Goal: Transaction & Acquisition: Purchase product/service

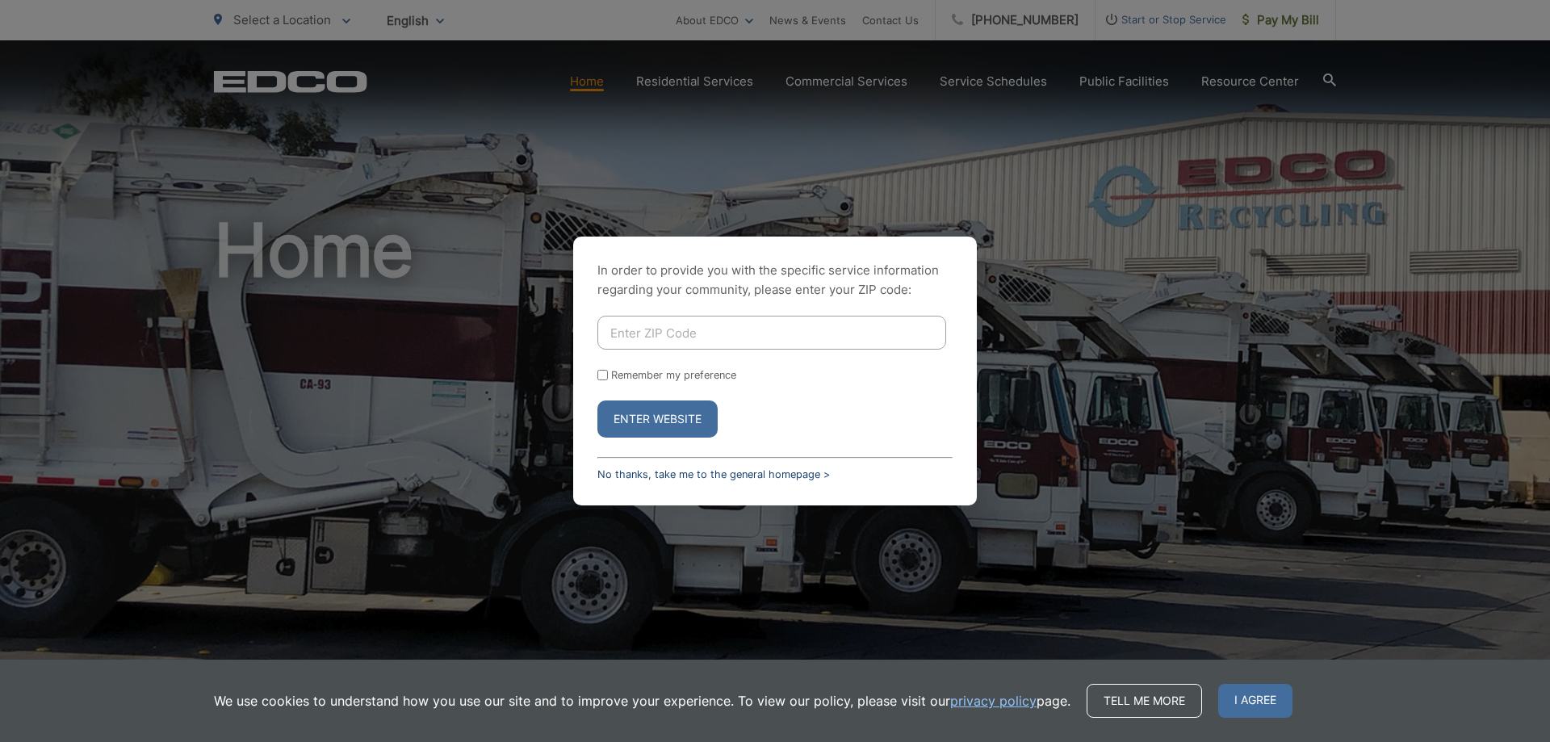
click at [740, 475] on link "No thanks, take me to the general homepage >" at bounding box center [714, 474] width 233 height 12
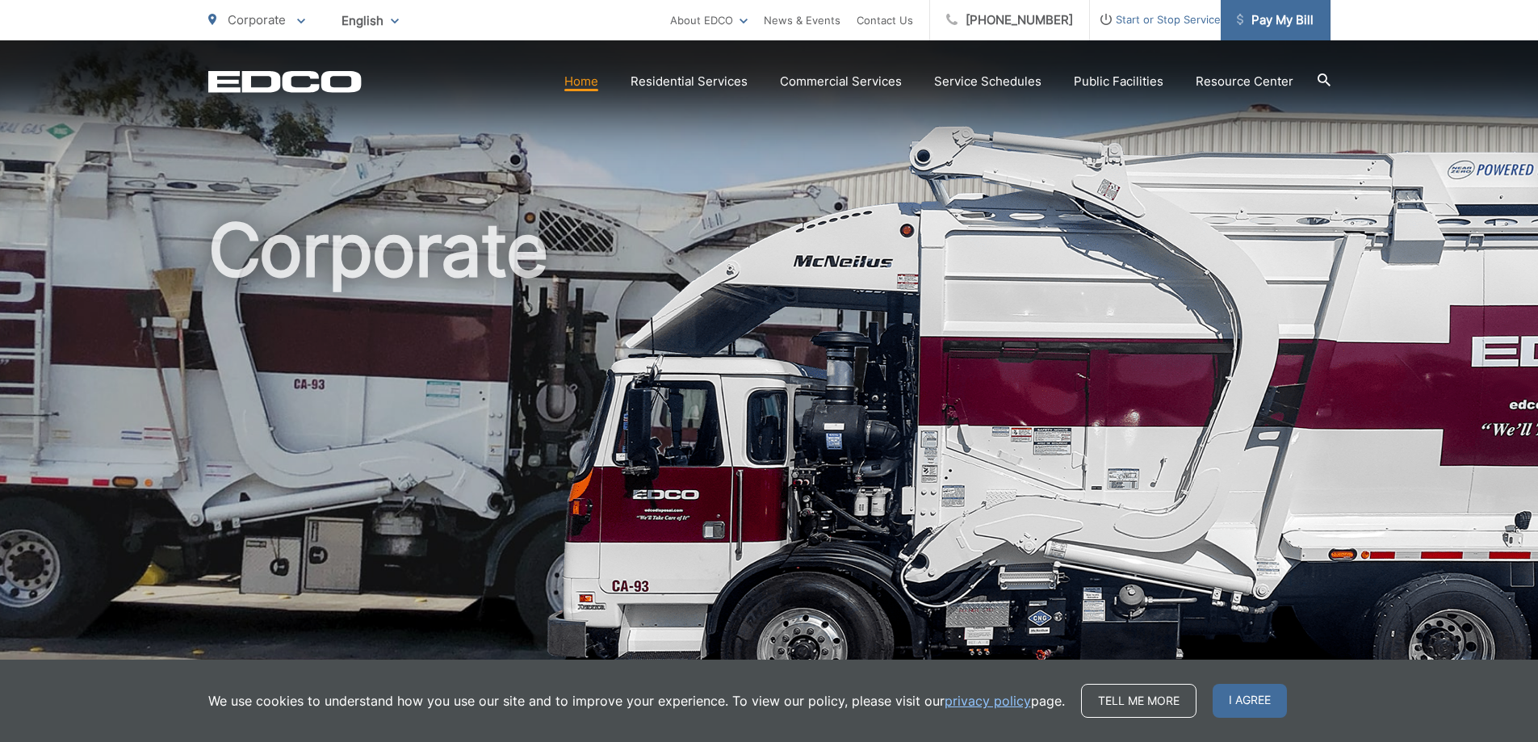
click at [1291, 19] on span "Pay My Bill" at bounding box center [1275, 19] width 77 height 19
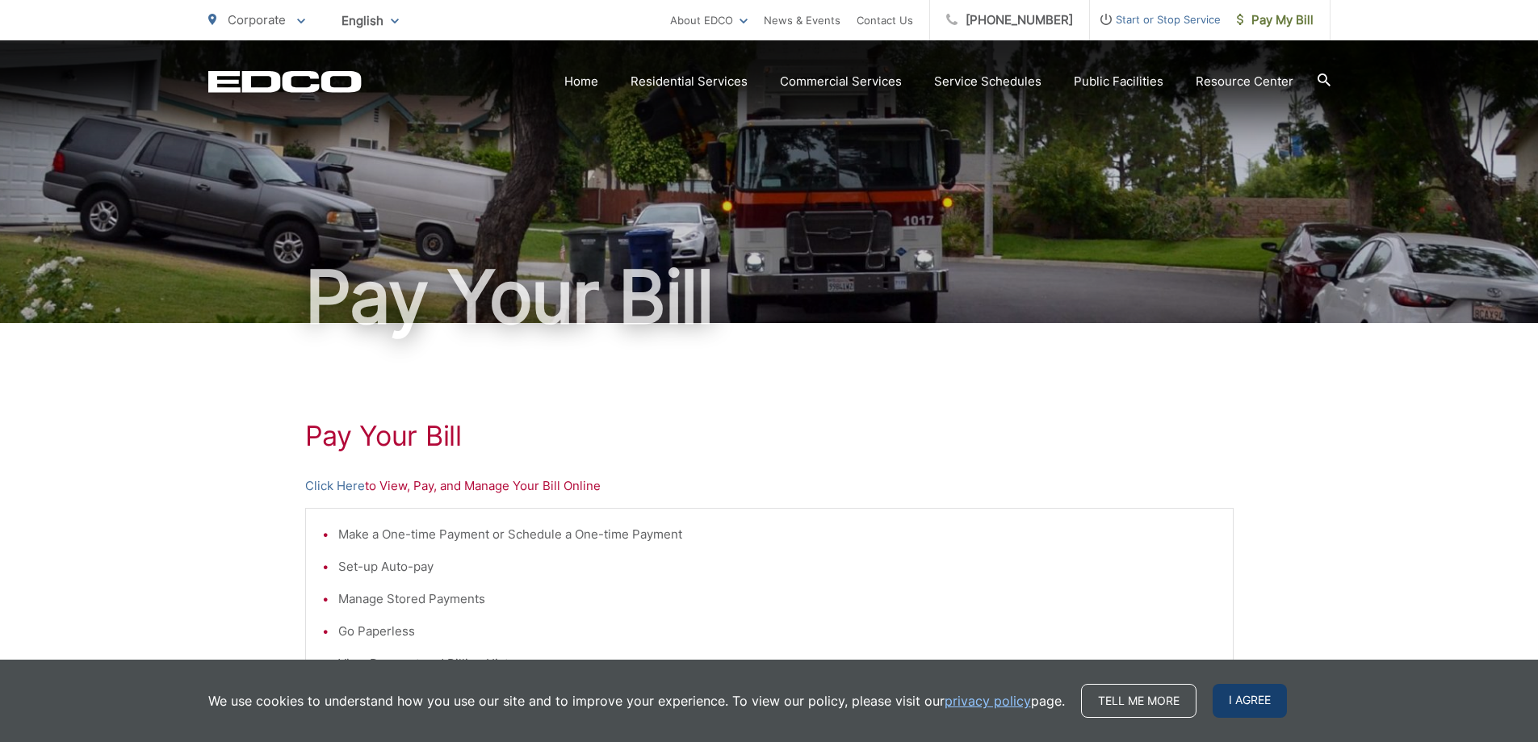
click at [1248, 707] on span "I agree" at bounding box center [1250, 701] width 74 height 34
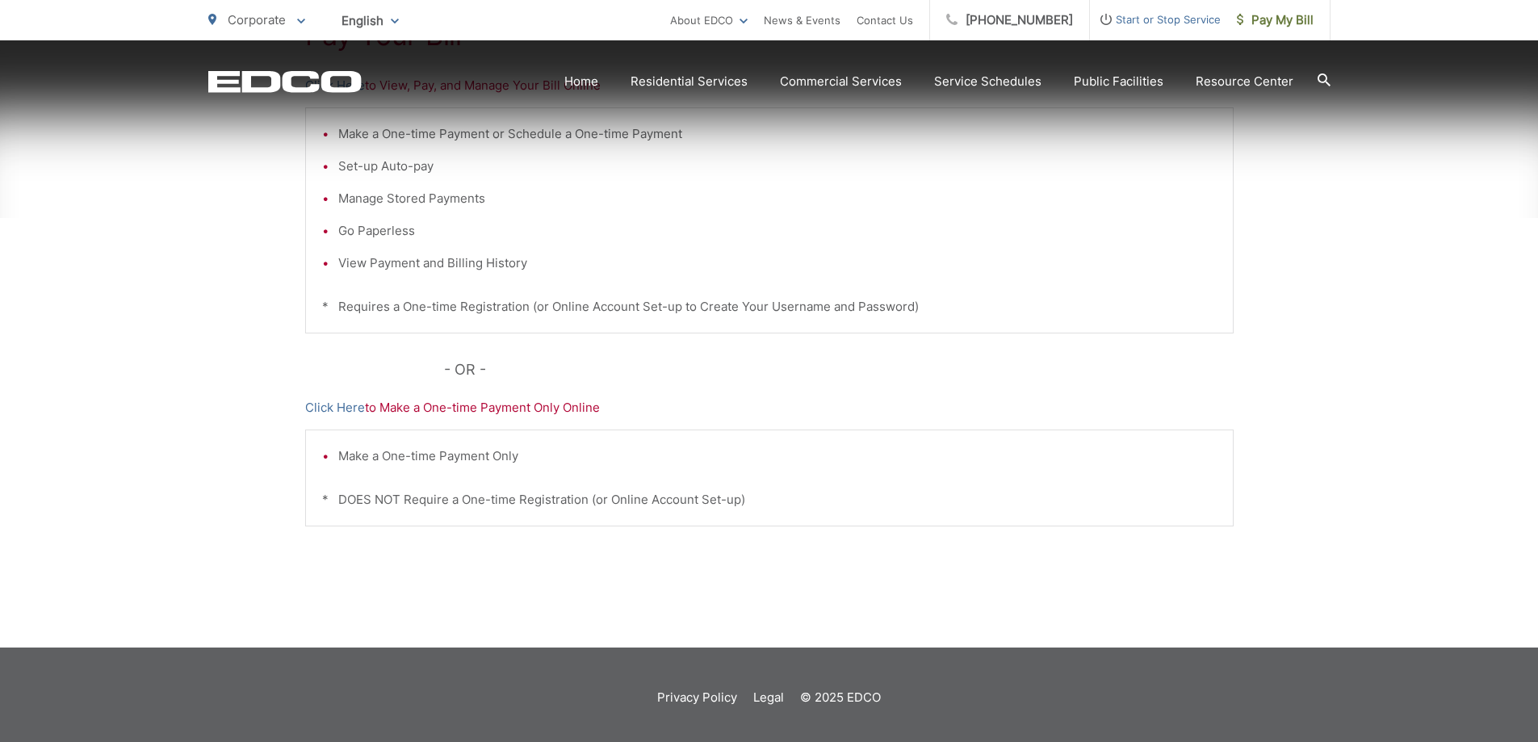
scroll to position [404, 0]
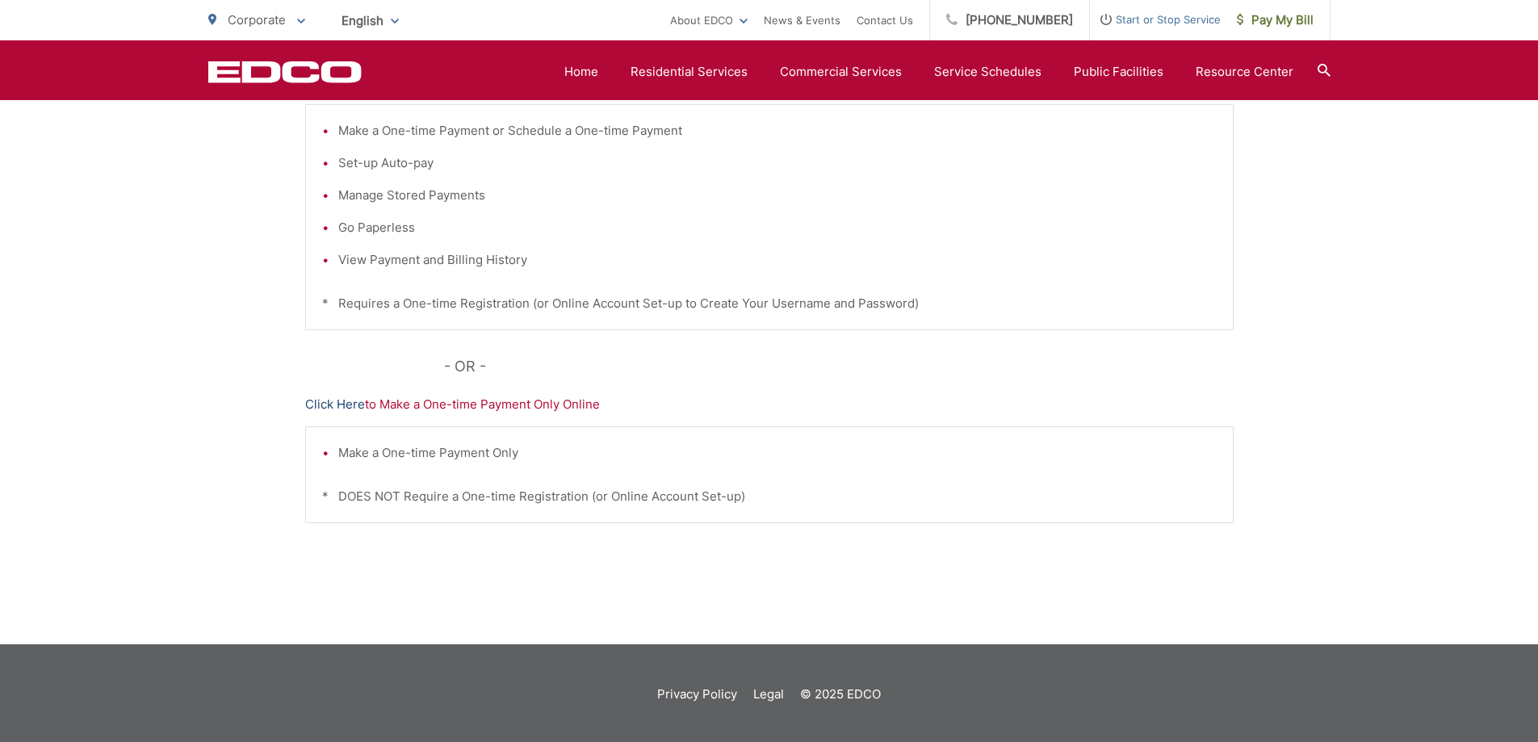
click at [349, 409] on link "Click Here" at bounding box center [335, 404] width 60 height 19
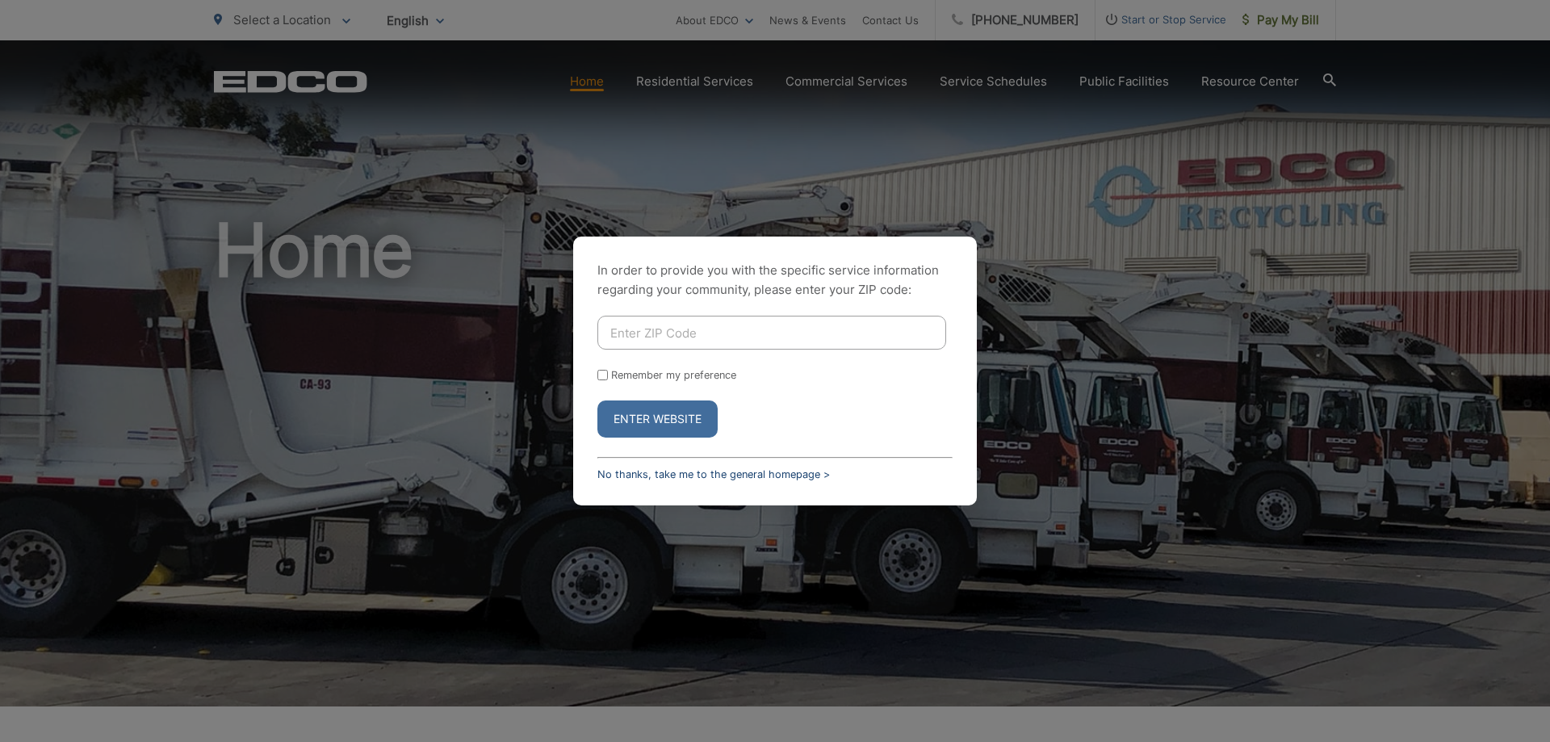
click at [686, 476] on link "No thanks, take me to the general homepage >" at bounding box center [714, 474] width 233 height 12
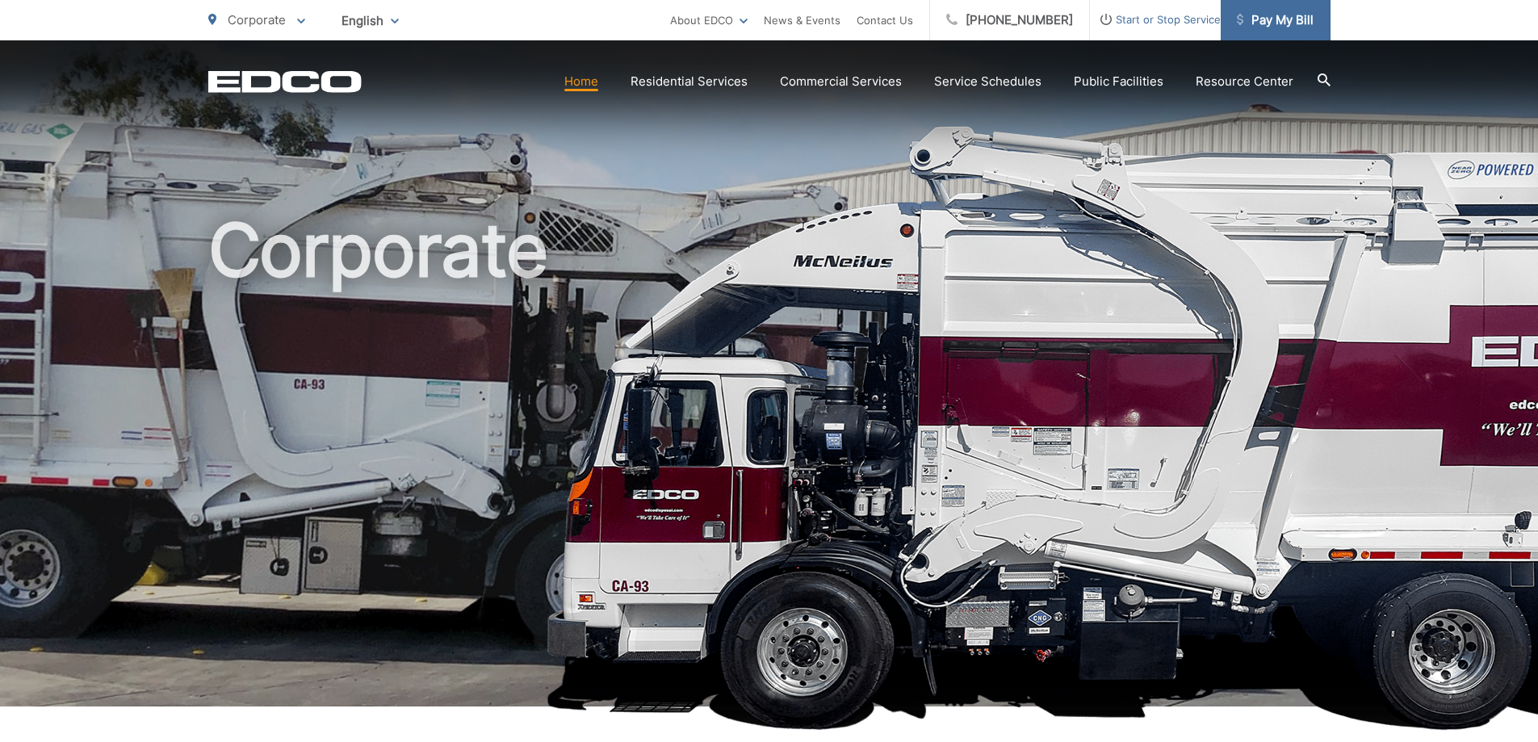
click at [1304, 23] on span "Pay My Bill" at bounding box center [1275, 19] width 77 height 19
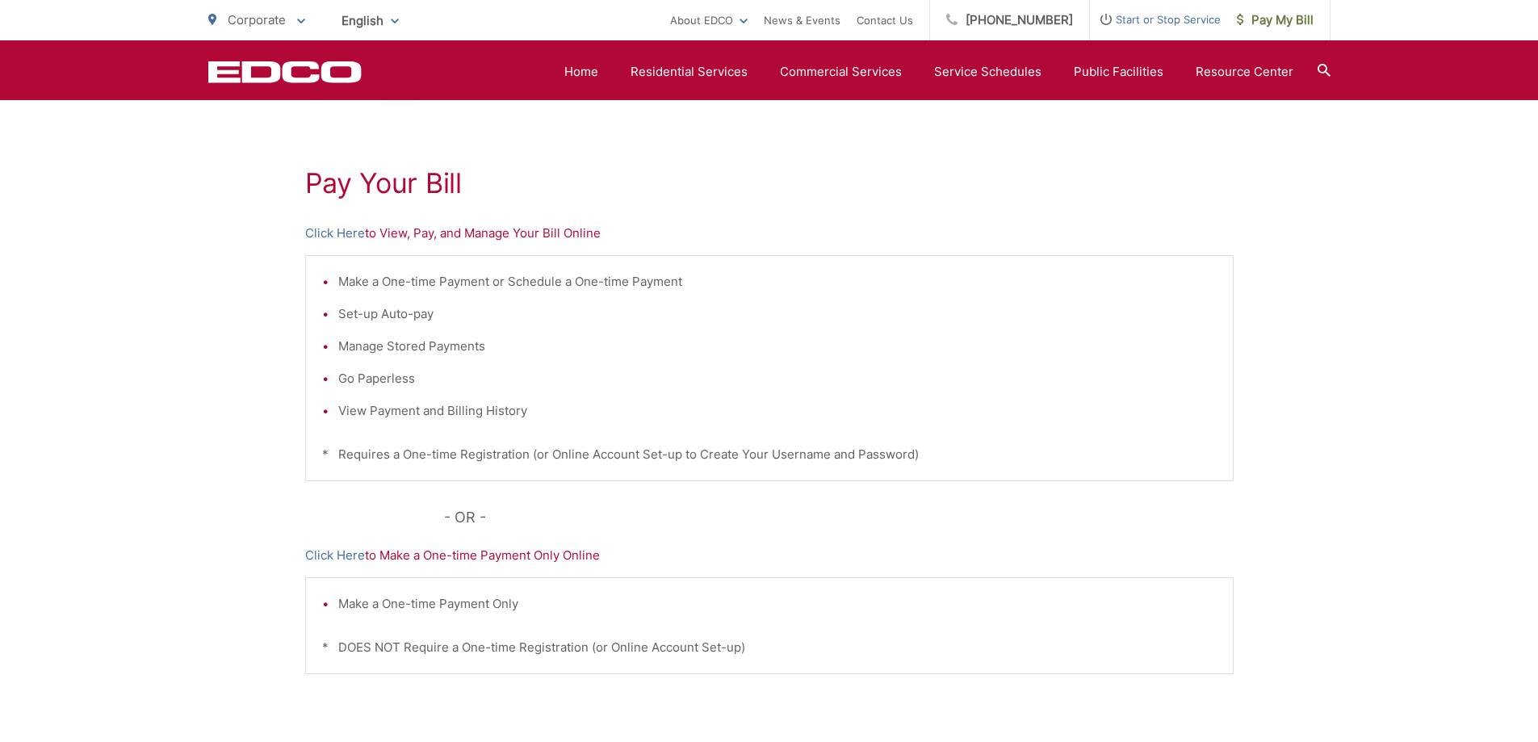
scroll to position [161, 0]
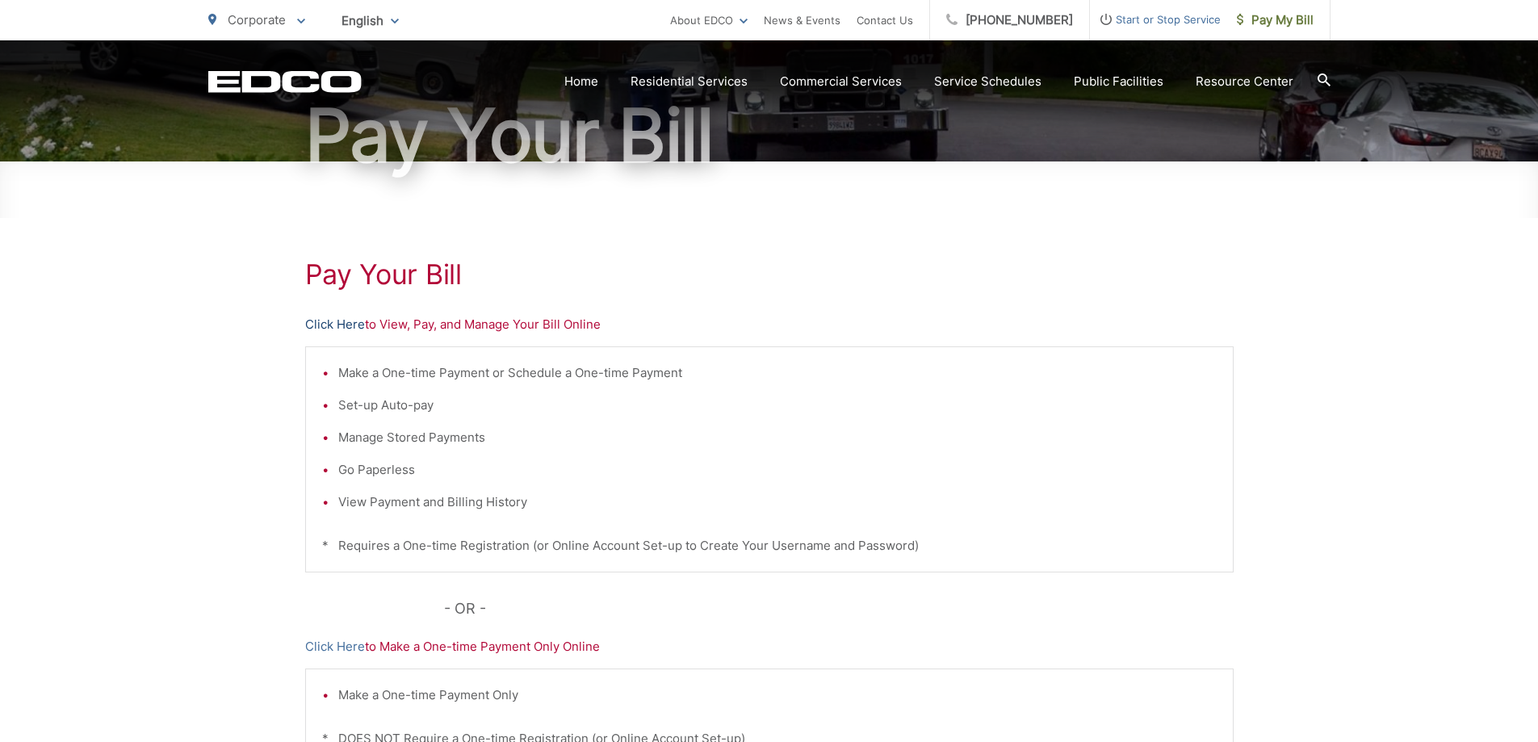
click at [333, 322] on link "Click Here" at bounding box center [335, 324] width 60 height 19
